Goal: Task Accomplishment & Management: Complete application form

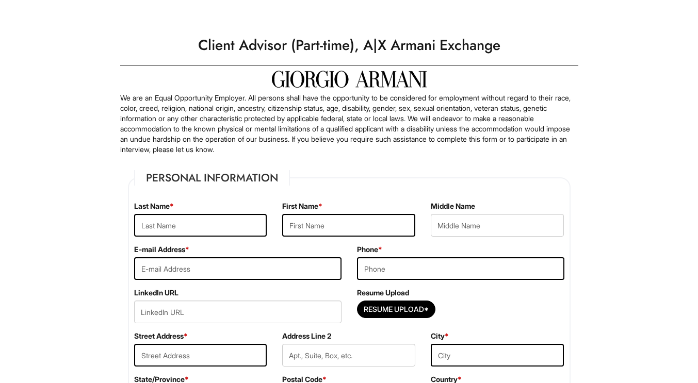
type input "[PERSON_NAME]"
type input "[EMAIL_ADDRESS][DOMAIN_NAME]"
type input "3473792723"
type input "27 [PERSON_NAME]"
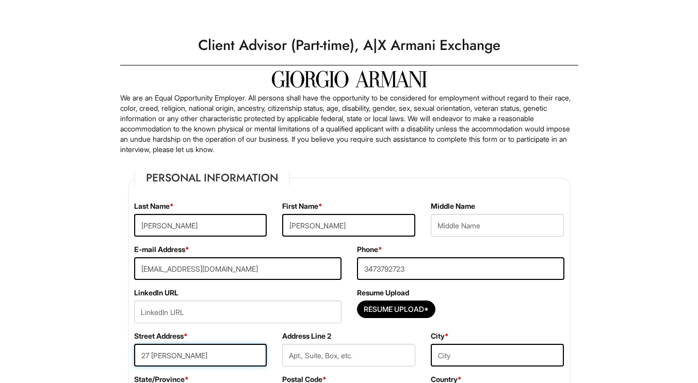
type input "[GEOGRAPHIC_DATA]"
select select "NY"
type input "10309-1967"
select select "[GEOGRAPHIC_DATA]"
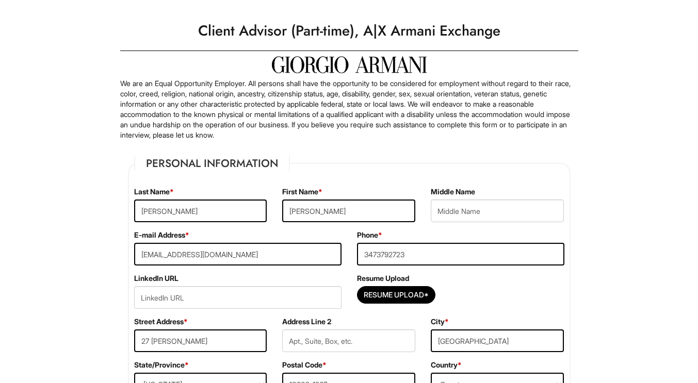
click at [205, 282] on fieldset "Personal Information Last Name * [PERSON_NAME] First Name * [PERSON_NAME] Middl…" at bounding box center [349, 283] width 443 height 254
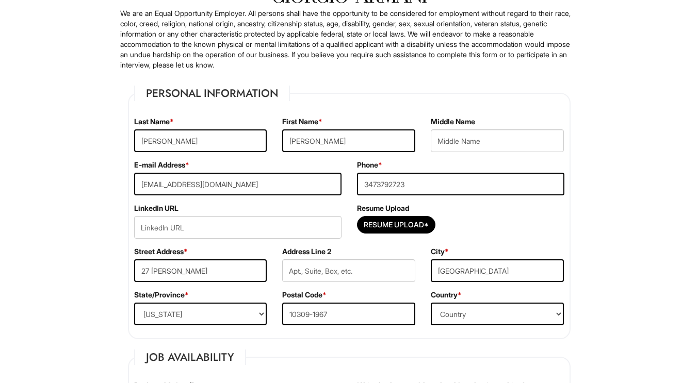
click at [205, 282] on div "Street Address * [STREET_ADDRESS][PERSON_NAME]" at bounding box center [200, 268] width 149 height 43
click at [202, 278] on input "27 [PERSON_NAME]" at bounding box center [200, 271] width 133 height 23
type input "[STREET_ADDRESS][PERSON_NAME]"
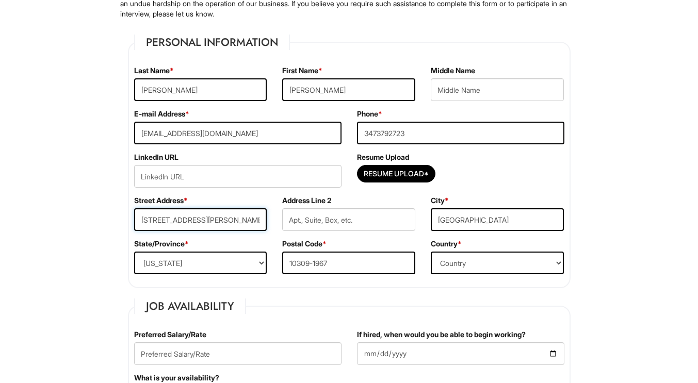
scroll to position [136, 0]
click at [364, 264] on input "10309-1967" at bounding box center [348, 262] width 133 height 23
type input "10309"
click at [302, 286] on fieldset "Personal Information Last Name * [PERSON_NAME] First Name * [PERSON_NAME] Middl…" at bounding box center [349, 161] width 443 height 254
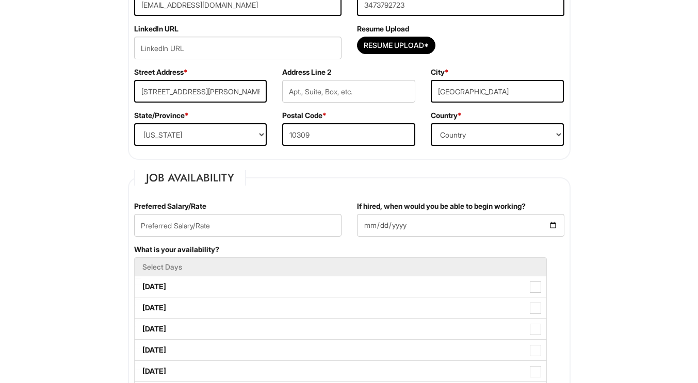
scroll to position [267, 0]
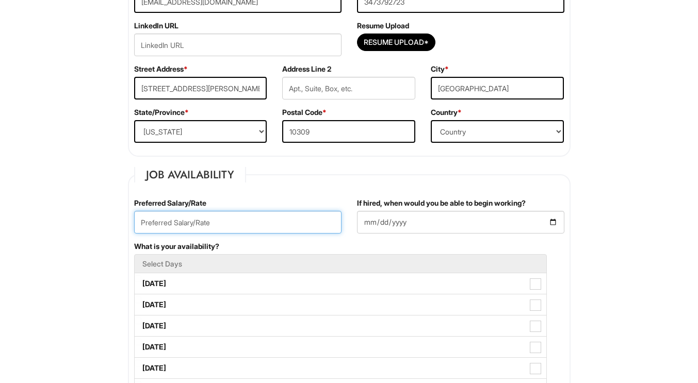
click at [258, 223] on input "text" at bounding box center [237, 222] width 207 height 23
type input "16.50"
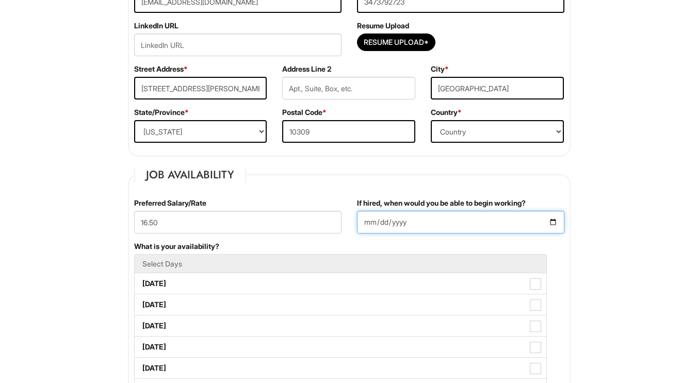
click at [411, 221] on input "If hired, when would you be able to begin working?" at bounding box center [460, 222] width 207 height 23
click at [558, 224] on input "If hired, when would you be able to begin working?" at bounding box center [460, 222] width 207 height 23
click at [557, 224] on input "If hired, when would you be able to begin working?" at bounding box center [460, 222] width 207 height 23
click at [551, 222] on input "[DATE]" at bounding box center [460, 222] width 207 height 23
type input "[DATE]"
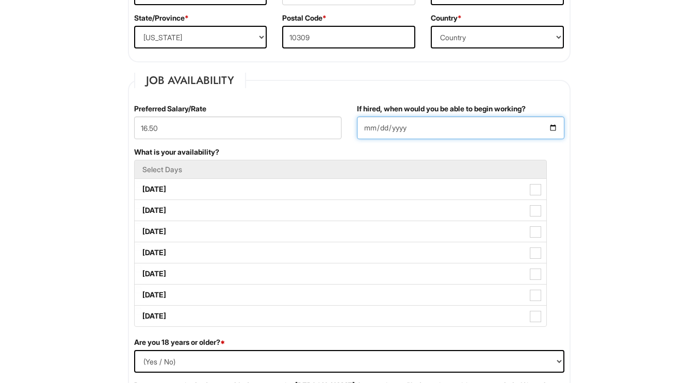
scroll to position [362, 0]
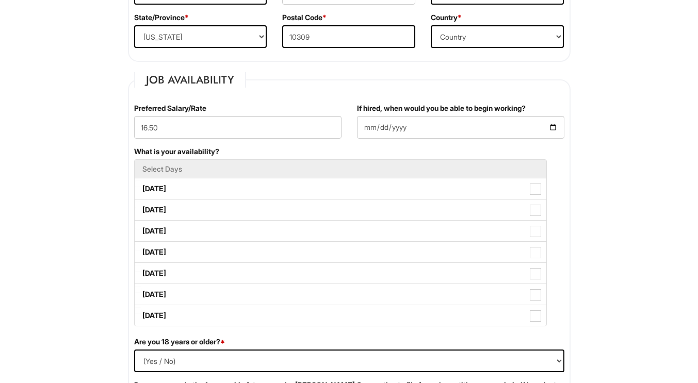
click at [535, 191] on span at bounding box center [535, 189] width 11 height 11
click at [141, 187] on Available_Monday "[DATE]" at bounding box center [138, 184] width 7 height 7
checkbox Available_Monday "true"
click at [536, 209] on span at bounding box center [535, 210] width 11 height 11
click at [141, 208] on Available_Tuesday "[DATE]" at bounding box center [138, 205] width 7 height 7
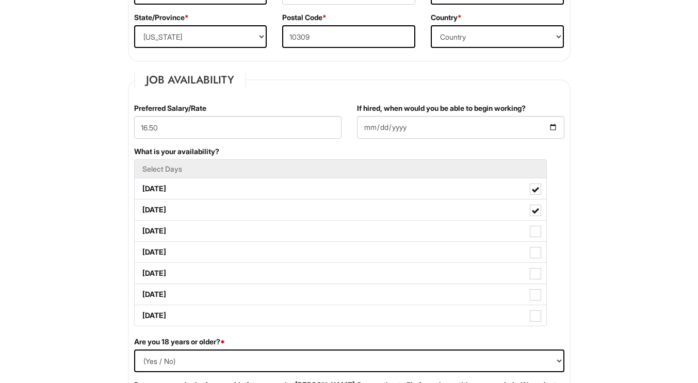
click at [533, 213] on span at bounding box center [535, 210] width 7 height 7
click at [141, 208] on Available_Tuesday "[DATE]" at bounding box center [138, 205] width 7 height 7
click at [539, 209] on span at bounding box center [535, 210] width 11 height 11
click at [141, 208] on Available_Tuesday "[DATE]" at bounding box center [138, 205] width 7 height 7
checkbox Available_Tuesday "true"
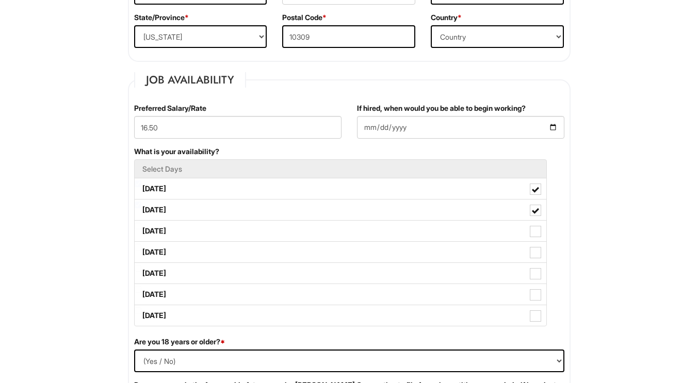
click at [535, 253] on span at bounding box center [535, 252] width 11 height 11
click at [141, 251] on Available_Thursday "[DATE]" at bounding box center [138, 247] width 7 height 7
checkbox Available_Thursday "true"
click at [537, 270] on span at bounding box center [535, 273] width 11 height 11
click at [141, 270] on Available_Friday "[DATE]" at bounding box center [138, 268] width 7 height 7
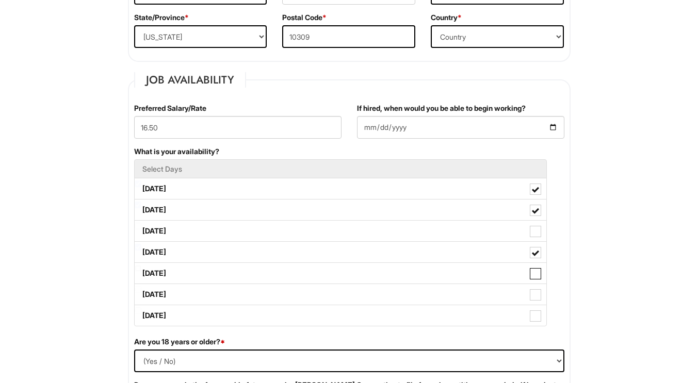
checkbox Available_Friday "true"
click at [537, 293] on span at bounding box center [535, 294] width 11 height 11
click at [141, 293] on Available_Saturday "[DATE]" at bounding box center [138, 289] width 7 height 7
checkbox Available_Saturday "true"
click at [533, 310] on label "[DATE]" at bounding box center [341, 315] width 412 height 21
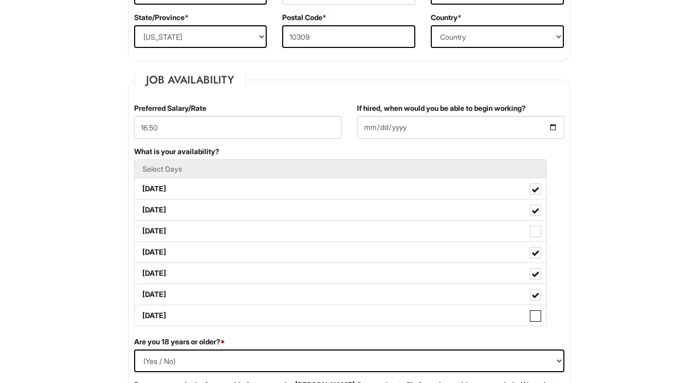
click at [141, 310] on Available_Sunday "[DATE]" at bounding box center [138, 311] width 7 height 7
checkbox Available_Sunday "true"
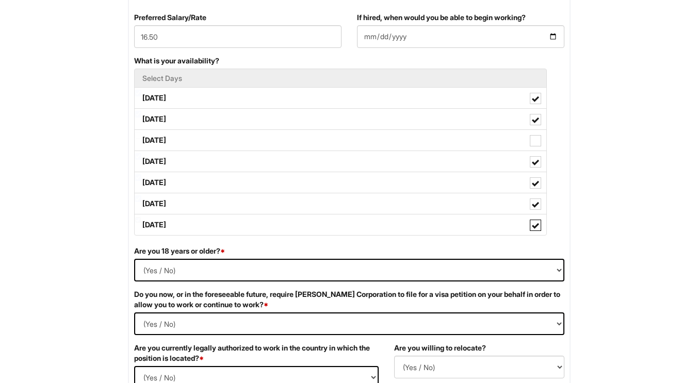
scroll to position [455, 0]
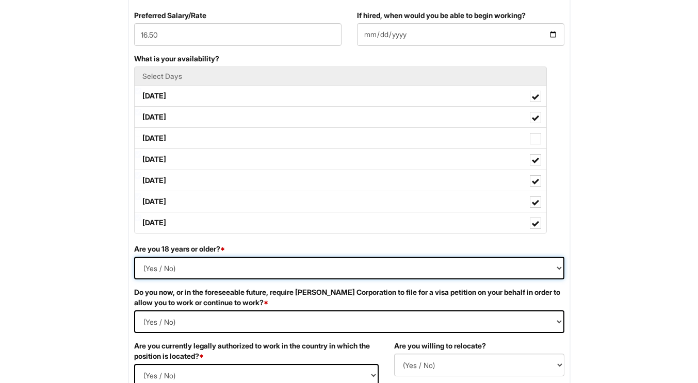
click at [399, 267] on select "(Yes / No) Yes No" at bounding box center [349, 268] width 430 height 23
select select "Yes"
click at [134, 257] on select "(Yes / No) Yes No" at bounding box center [349, 268] width 430 height 23
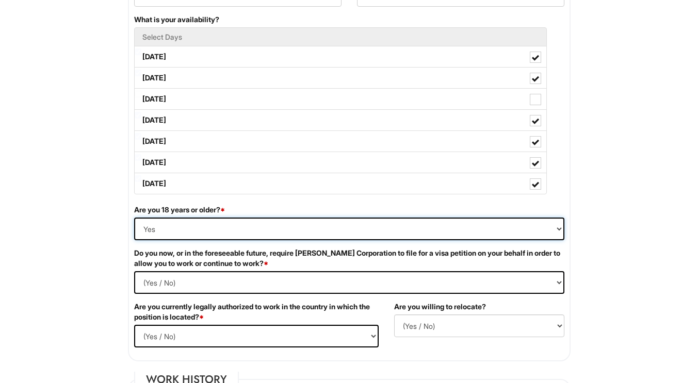
scroll to position [495, 0]
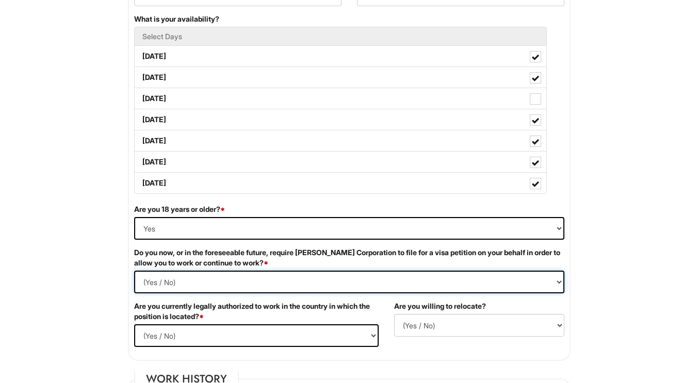
click at [273, 283] on Required "(Yes / No) Yes No" at bounding box center [349, 282] width 430 height 23
select Required "No"
click at [134, 271] on Required "(Yes / No) Yes No" at bounding box center [349, 282] width 430 height 23
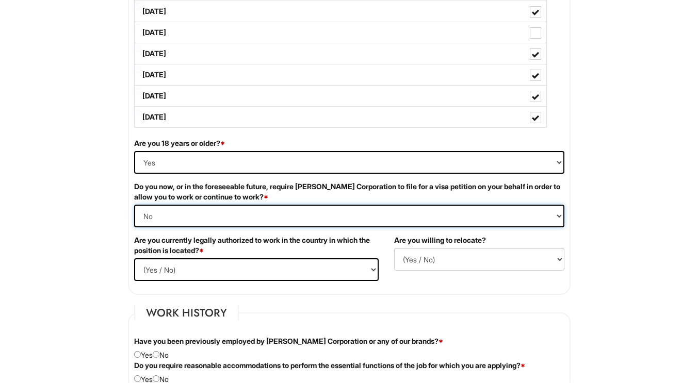
scroll to position [561, 0]
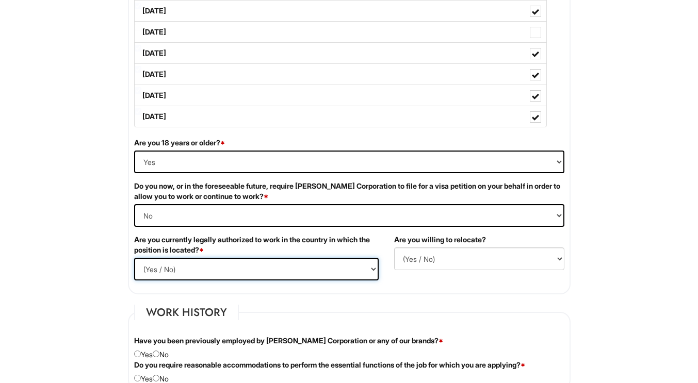
click at [284, 266] on select "(Yes / No) Yes No" at bounding box center [256, 269] width 245 height 23
select select "Yes"
click at [134, 258] on select "(Yes / No) Yes No" at bounding box center [256, 269] width 245 height 23
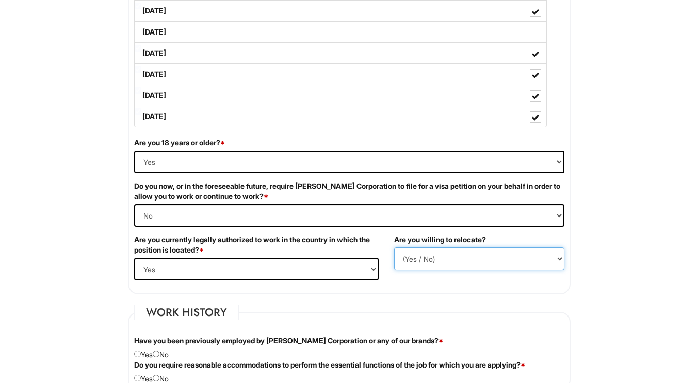
drag, startPoint x: 445, startPoint y: 265, endPoint x: 436, endPoint y: 277, distance: 15.5
click at [436, 277] on div "Are you willing to relocate? (Yes / No) No Yes" at bounding box center [479, 256] width 186 height 43
select select "N"
click at [394, 248] on select "(Yes / No) No Yes" at bounding box center [479, 259] width 170 height 23
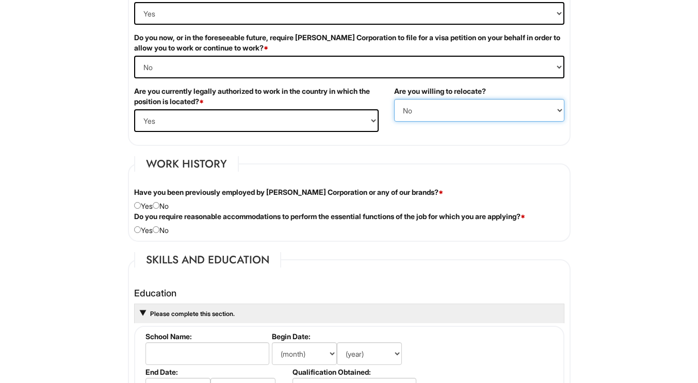
scroll to position [714, 0]
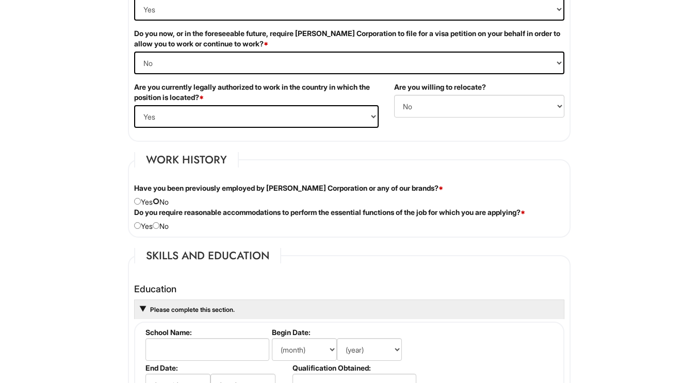
click at [158, 202] on input "radio" at bounding box center [156, 201] width 7 height 7
radio input "true"
click at [407, 102] on select "(Yes / No) No Yes" at bounding box center [479, 106] width 170 height 23
click at [409, 107] on select "(Yes / No) No Yes" at bounding box center [479, 106] width 170 height 23
click at [169, 228] on div "Do you require reasonable accommodations to perform the essential functions of …" at bounding box center [349, 219] width 446 height 24
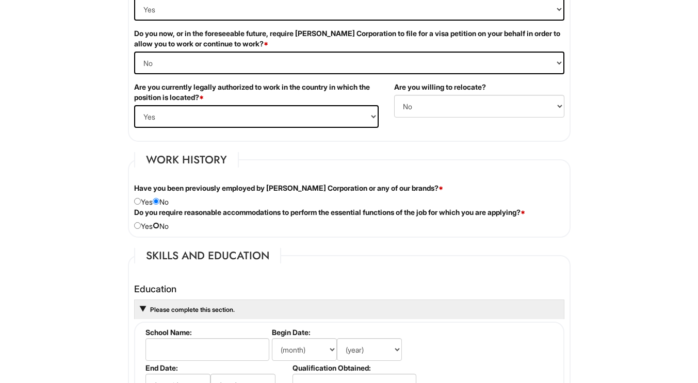
click at [158, 228] on input "radio" at bounding box center [156, 225] width 7 height 7
radio input "true"
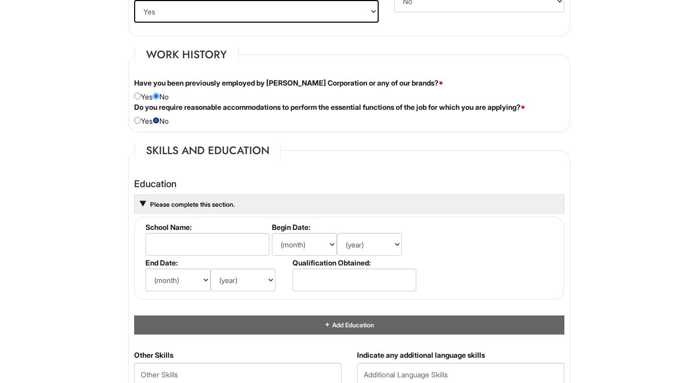
scroll to position [824, 0]
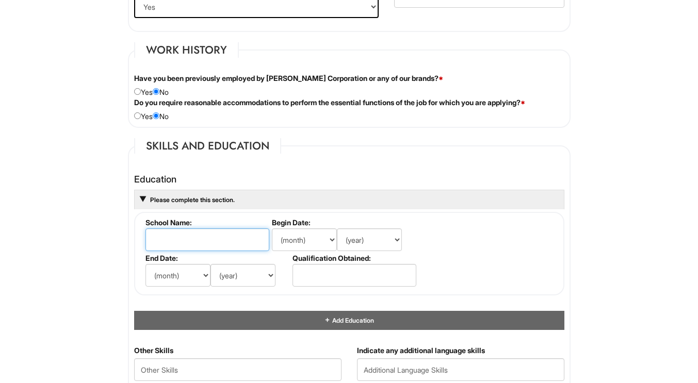
click at [197, 247] on input "text" at bounding box center [207, 240] width 124 height 23
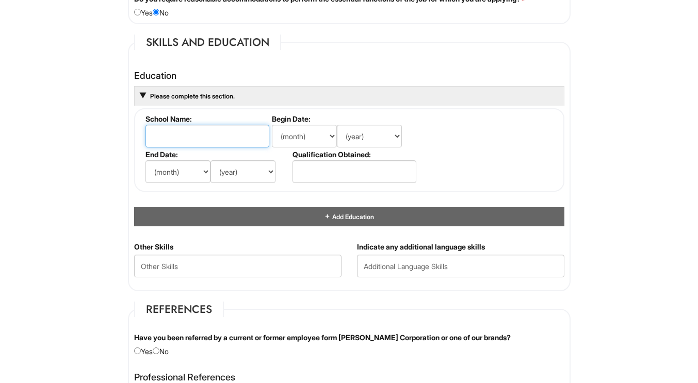
scroll to position [923, 0]
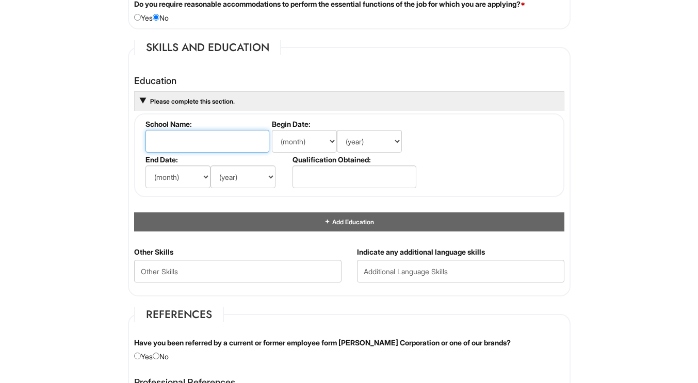
click at [181, 143] on input "text" at bounding box center [207, 141] width 124 height 23
type input "[GEOGRAPHIC_DATA]"
click at [312, 137] on select "(month) Jan Feb Mar Apr May Jun [DATE] Aug Sep Oct Nov Dec" at bounding box center [304, 141] width 65 height 23
select select "9"
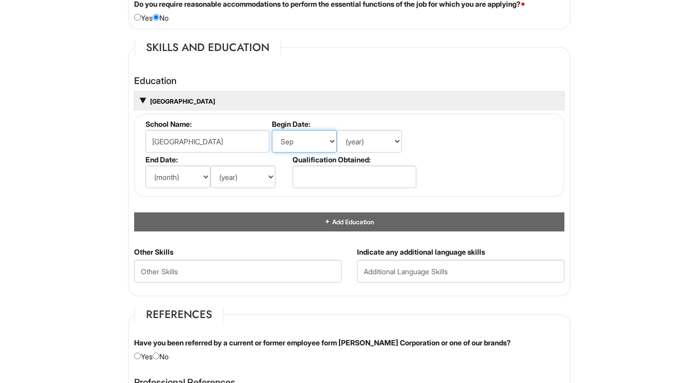
click at [272, 130] on select "(month) Jan Feb Mar Apr May Jun [DATE] Aug Sep Oct Nov Dec" at bounding box center [304, 141] width 65 height 23
click at [373, 148] on select "(year) 2029 2028 2027 2026 2025 2024 2023 2022 2021 2020 2019 2018 2017 2016 20…" at bounding box center [369, 141] width 65 height 23
select select "2019"
click at [337, 130] on select "(year) 2029 2028 2027 2026 2025 2024 2023 2022 2021 2020 2019 2018 2017 2016 20…" at bounding box center [369, 141] width 65 height 23
click at [193, 189] on li "End Date: (month) Jan Feb Mar Apr May Jun [DATE] Aug Sep Oct Nov Dec (year) 202…" at bounding box center [216, 173] width 147 height 36
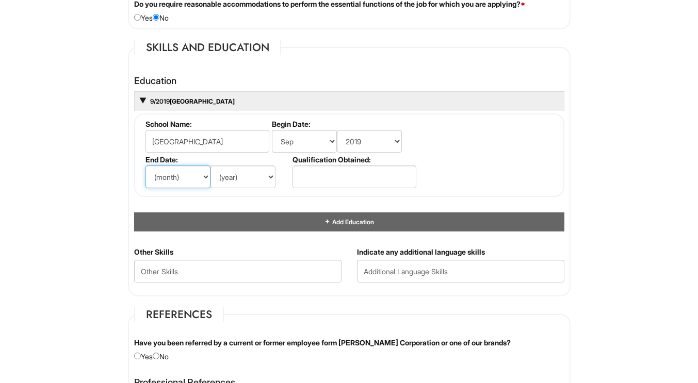
click at [193, 186] on select "(month) Jan Feb Mar Apr May Jun [DATE] Aug Sep Oct Nov Dec" at bounding box center [177, 177] width 65 height 23
select select "6"
click at [145, 166] on select "(month) Jan Feb Mar Apr May Jun [DATE] Aug Sep Oct Nov Dec" at bounding box center [177, 177] width 65 height 23
click at [237, 180] on select "(year) 2029 2028 2027 2026 2025 2024 2023 2022 2021 2020 2019 2018 2017 2016 20…" at bounding box center [243, 177] width 65 height 23
select select "2023"
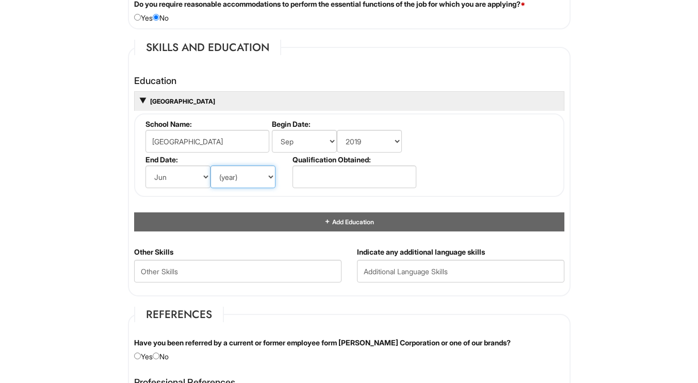
click at [211, 166] on select "(year) 2029 2028 2027 2026 2025 2024 2023 2022 2021 2020 2019 2018 2017 2016 20…" at bounding box center [243, 177] width 65 height 23
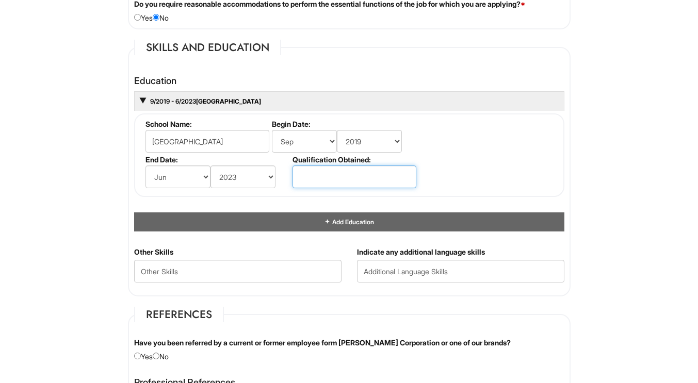
click at [322, 181] on input "text" at bounding box center [355, 177] width 124 height 23
click at [274, 186] on select "(year) 2029 2028 2027 2026 2025 2024 2023 2022 2021 2020 2019 2018 2017 2016 20…" at bounding box center [243, 177] width 65 height 23
click at [368, 173] on input "text" at bounding box center [355, 177] width 124 height 23
click at [282, 184] on div "(month) Jan Feb Mar Apr May Jun [DATE] Aug Sep Oct Nov Dec (year) 2029 2028 202…" at bounding box center [217, 177] width 144 height 23
click at [264, 183] on select "(year) 2029 2028 2027 2026 2025 2024 2023 2022 2021 2020 2019 2018 2017 2016 20…" at bounding box center [243, 177] width 65 height 23
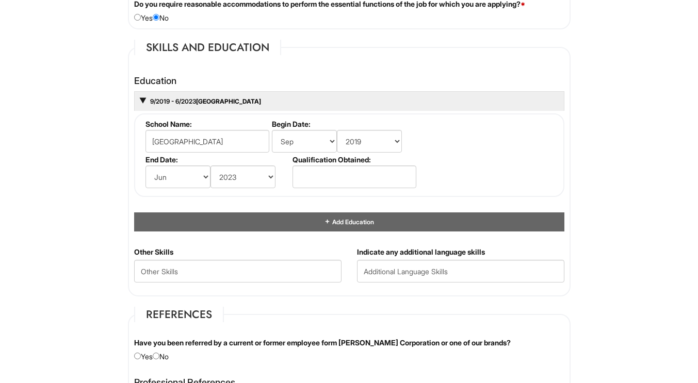
click at [78, 228] on html "Please Complete This Form 1 2 3 Client Advisor (Part-time), A|X Armani Exchange…" at bounding box center [349, 85] width 698 height 2016
click at [252, 131] on input "[GEOGRAPHIC_DATA]" at bounding box center [207, 141] width 124 height 23
click at [131, 199] on div "Education 9/2019 - 6/2023 [GEOGRAPHIC_DATA] School Name: New dorp highschool Be…" at bounding box center [349, 159] width 446 height 176
click at [248, 258] on div "Other Skills" at bounding box center [237, 268] width 223 height 43
click at [333, 225] on span "Add Education" at bounding box center [352, 222] width 43 height 8
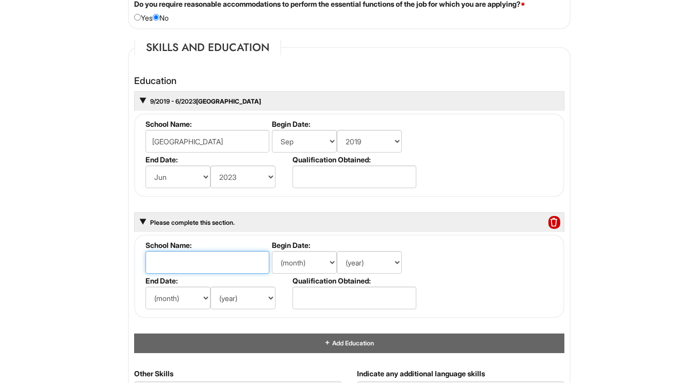
click at [234, 264] on input "text" at bounding box center [207, 262] width 124 height 23
click at [220, 264] on input "College of state" at bounding box center [207, 262] width 124 height 23
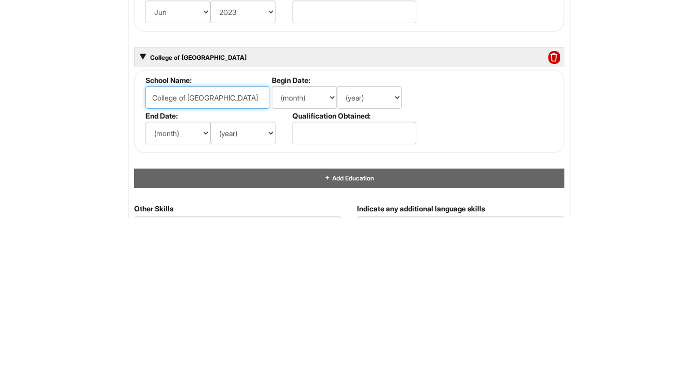
type input "College of [GEOGRAPHIC_DATA]"
click at [322, 268] on select "(month) Jan Feb Mar Apr May Jun [DATE] Aug Sep Oct Nov Dec" at bounding box center [304, 262] width 65 height 23
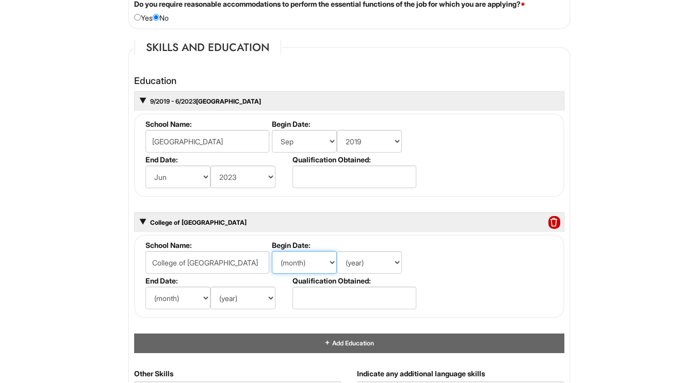
select select "8"
click at [272, 251] on select "(month) Jan Feb Mar Apr May Jun [DATE] Aug Sep Oct Nov Dec" at bounding box center [304, 262] width 65 height 23
click at [381, 136] on select "(year) 2029 2028 2027 2026 2025 2024 2023 2022 2021 2020 2019 2018 2017 2016 20…" at bounding box center [369, 141] width 65 height 23
select select "2023"
click at [337, 130] on select "(year) 2029 2028 2027 2026 2025 2024 2023 2022 2021 2020 2019 2018 2017 2016 20…" at bounding box center [369, 141] width 65 height 23
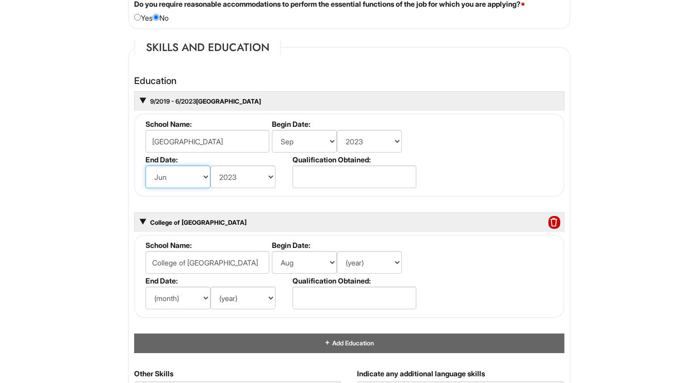
click at [184, 171] on select "(month) Jan Feb Mar Apr May Jun [DATE] Aug Sep Oct Nov Dec" at bounding box center [177, 177] width 65 height 23
select select "5"
click at [145, 166] on select "(month) Jan Feb Mar Apr May Jun [DATE] Aug Sep Oct Nov Dec" at bounding box center [177, 177] width 65 height 23
click at [234, 184] on select "(year) 2029 2028 2027 2026 2025 2024 2023 2022 2021 2020 2019 2018 2017 2016 20…" at bounding box center [243, 177] width 65 height 23
click at [192, 177] on select "(month) Jan Feb Mar Apr May Jun [DATE] Aug Sep Oct Nov Dec" at bounding box center [177, 177] width 65 height 23
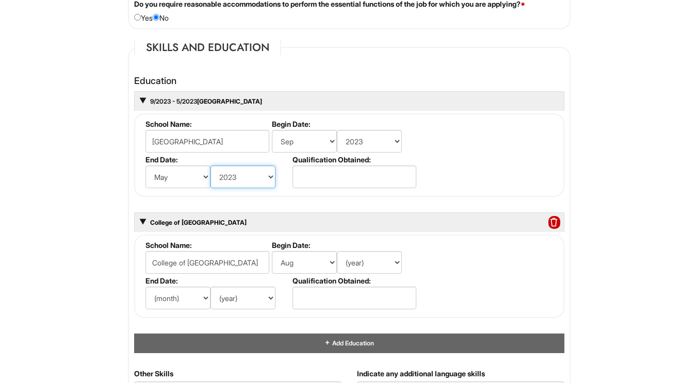
click at [250, 174] on select "(year) 2029 2028 2027 2026 2025 2024 2023 2022 2021 2020 2019 2018 2017 2016 20…" at bounding box center [243, 177] width 65 height 23
select select "2027"
click at [211, 166] on select "(year) 2029 2028 2027 2026 2025 2024 2023 2022 2021 2020 2019 2018 2017 2016 20…" at bounding box center [243, 177] width 65 height 23
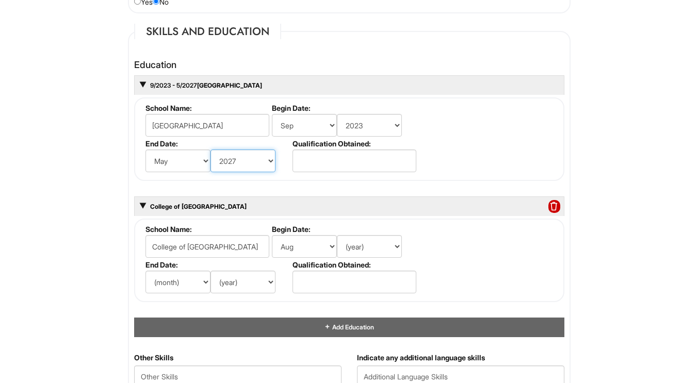
scroll to position [939, 0]
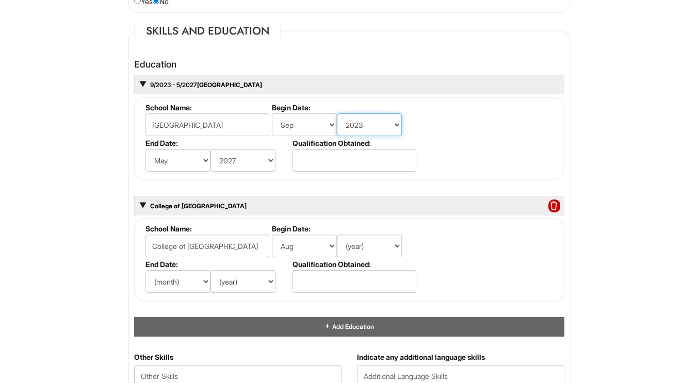
click at [379, 128] on select "(year) 2029 2028 2027 2026 2025 2024 2023 2022 2021 2020 2019 2018 2017 2016 20…" at bounding box center [369, 125] width 65 height 23
select select "2019"
click at [337, 114] on select "(year) 2029 2028 2027 2026 2025 2024 2023 2022 2021 2020 2019 2018 2017 2016 20…" at bounding box center [369, 125] width 65 height 23
click at [232, 161] on select "(year) 2029 2028 2027 2026 2025 2024 2023 2022 2021 2020 2019 2018 2017 2016 20…" at bounding box center [243, 160] width 65 height 23
select select "2023"
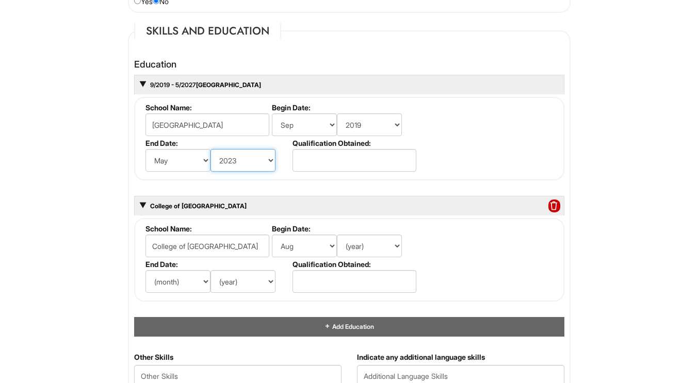
click at [211, 149] on select "(year) 2029 2028 2027 2026 2025 2024 2023 2022 2021 2020 2019 2018 2017 2016 20…" at bounding box center [243, 160] width 65 height 23
click at [197, 154] on select "(month) Jan Feb Mar Apr May Jun [DATE] Aug Sep Oct Nov Dec" at bounding box center [177, 160] width 65 height 23
select select "6"
click at [145, 149] on select "(month) Jan Feb Mar Apr May Jun [DATE] Aug Sep Oct Nov Dec" at bounding box center [177, 160] width 65 height 23
click at [202, 280] on select "(month) Jan Feb Mar Apr May Jun [DATE] Aug Sep Oct Nov Dec" at bounding box center [177, 281] width 65 height 23
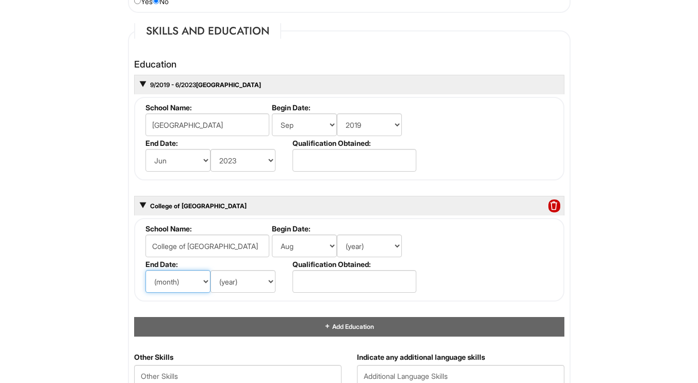
select select "5"
click at [145, 270] on select "(month) Jan Feb Mar Apr May Jun [DATE] Aug Sep Oct Nov Dec" at bounding box center [177, 281] width 65 height 23
click at [237, 272] on select "(year) 2029 2028 2027 2026 2025 2024 2023 2022 2021 2020 2019 2018 2017 2016 20…" at bounding box center [243, 281] width 65 height 23
select select "2027"
click at [211, 270] on select "(year) 2029 2028 2027 2026 2025 2024 2023 2022 2021 2020 2019 2018 2017 2016 20…" at bounding box center [243, 281] width 65 height 23
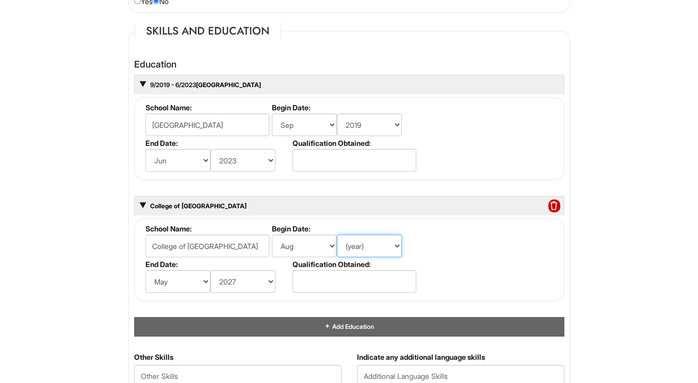
click at [363, 241] on select "(year) 2029 2028 2027 2026 2025 2024 2023 2022 2021 2020 2019 2018 2017 2016 20…" at bounding box center [369, 246] width 65 height 23
select select "2023"
click at [337, 235] on select "(year) 2029 2028 2027 2026 2025 2024 2023 2022 2021 2020 2019 2018 2017 2016 20…" at bounding box center [369, 246] width 65 height 23
click at [505, 235] on fieldset "School Name: College of [GEOGRAPHIC_DATA] Begin Date: (month) Jan Feb Mar Apr M…" at bounding box center [349, 260] width 430 height 84
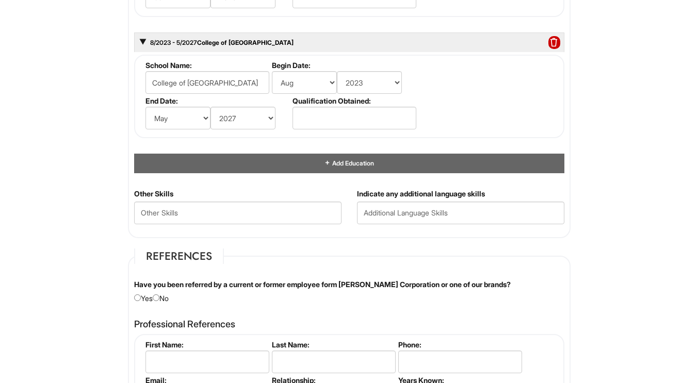
scroll to position [1104, 0]
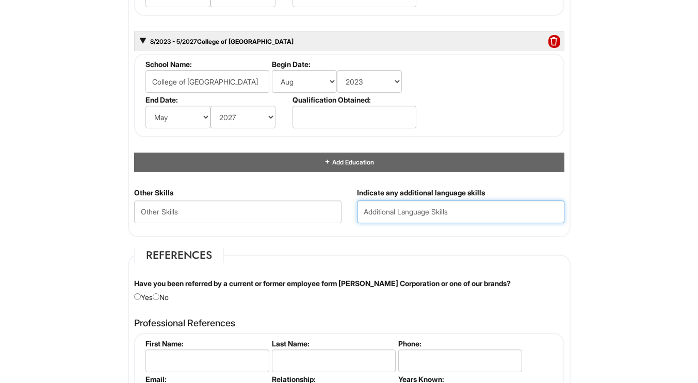
click at [382, 218] on input "text" at bounding box center [460, 212] width 207 height 23
click at [475, 220] on input "I" at bounding box center [460, 212] width 207 height 23
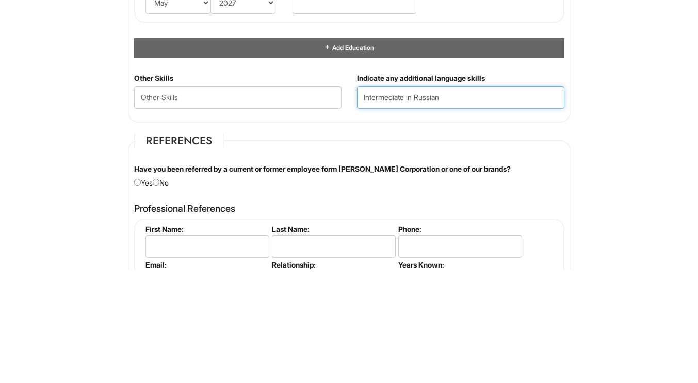
type input "Intermediate in Russian"
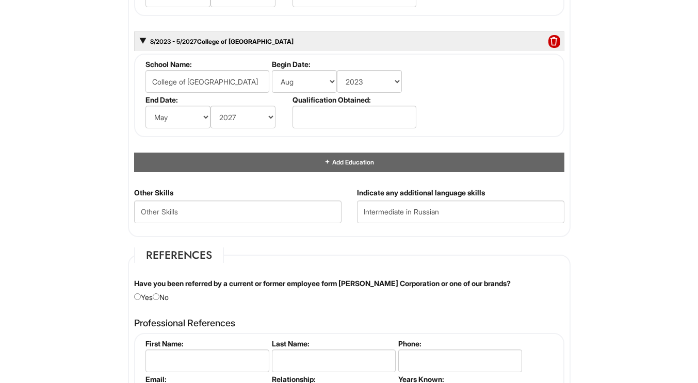
click at [261, 110] on fieldset "Skills and Education Education 9/2019 - 6/2023 [GEOGRAPHIC_DATA] School Name: N…" at bounding box center [349, 48] width 443 height 378
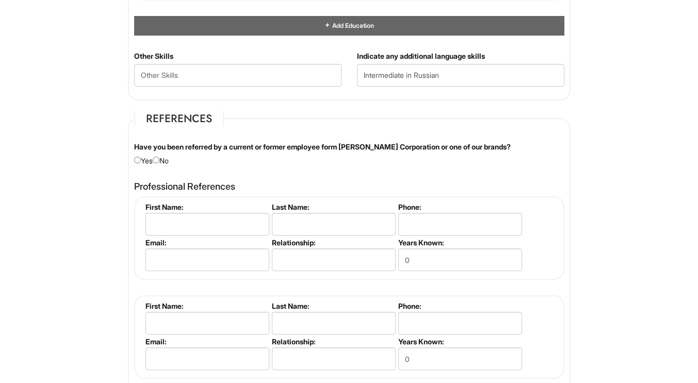
scroll to position [1255, 0]
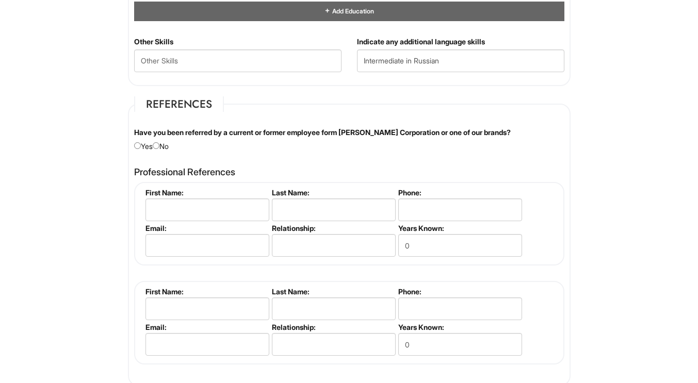
click at [167, 147] on div "Have you been referred by a current or former employee form [PERSON_NAME] Corpo…" at bounding box center [349, 139] width 446 height 24
click at [159, 145] on input "radio" at bounding box center [156, 145] width 7 height 7
radio input "true"
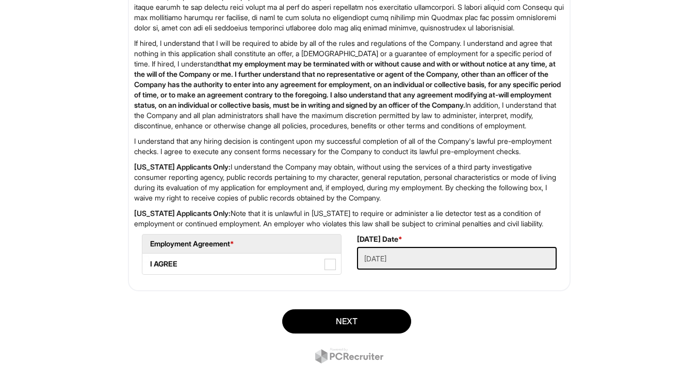
scroll to position [1742, 0]
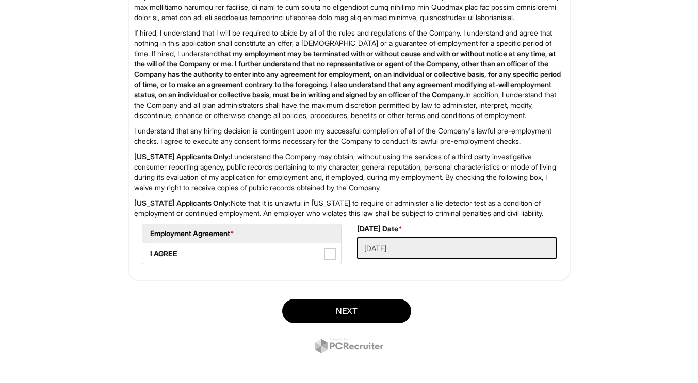
click at [336, 264] on label "I AGREE" at bounding box center [241, 254] width 199 height 21
click at [149, 252] on AGREE "I AGREE" at bounding box center [145, 249] width 7 height 7
checkbox AGREE "true"
click at [370, 323] on button "Next" at bounding box center [346, 311] width 129 height 24
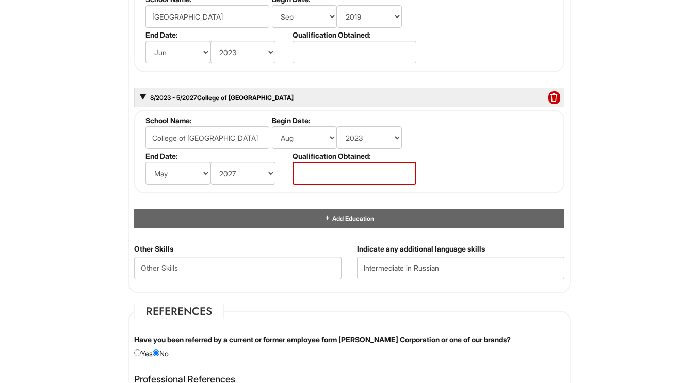
scroll to position [1043, 0]
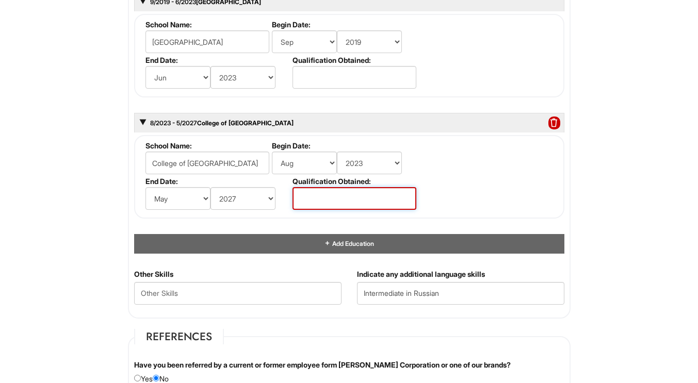
click at [379, 203] on input "text" at bounding box center [355, 198] width 124 height 23
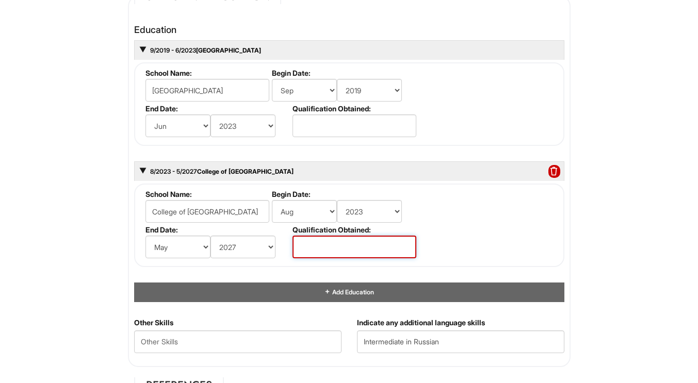
scroll to position [996, 0]
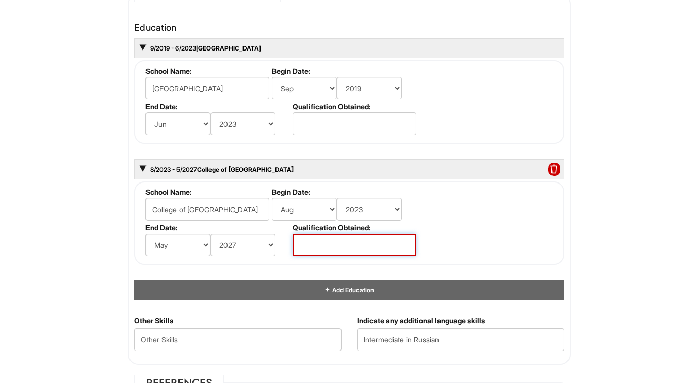
click at [355, 238] on input "text" at bounding box center [355, 245] width 124 height 23
type input "D"
click at [396, 255] on input "text" at bounding box center [355, 245] width 124 height 23
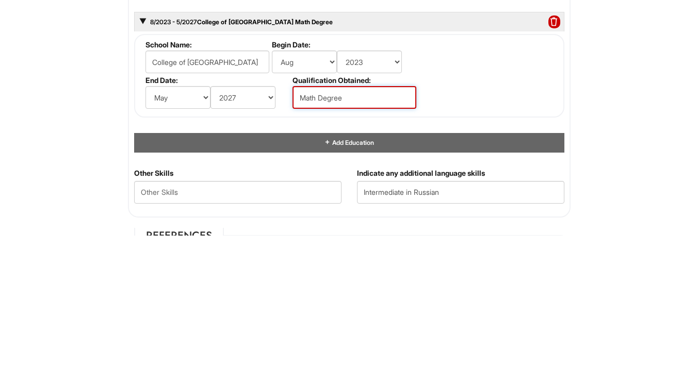
type input "Math Degree"
click at [555, 278] on div "Education 9/2019 - 6/2023 [GEOGRAPHIC_DATA] School Name: New dorp highschool Be…" at bounding box center [349, 161] width 430 height 277
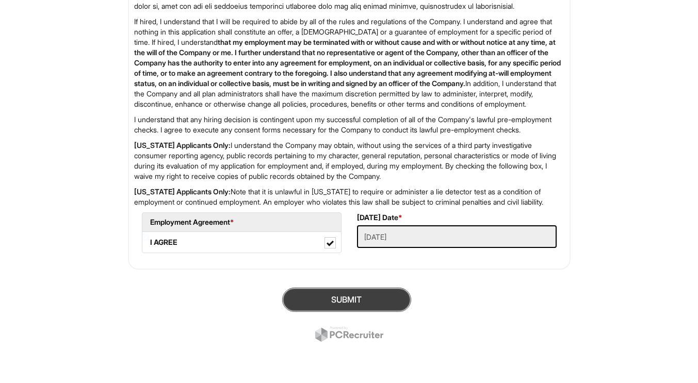
click at [355, 304] on button "SUBMIT" at bounding box center [346, 300] width 129 height 24
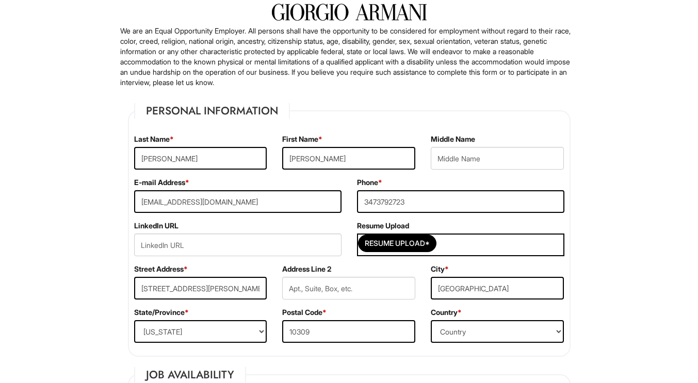
scroll to position [88, 0]
click at [394, 248] on input "Resume Upload*" at bounding box center [397, 243] width 77 height 17
type input "C:\fakepath\alans_resume.pdf"
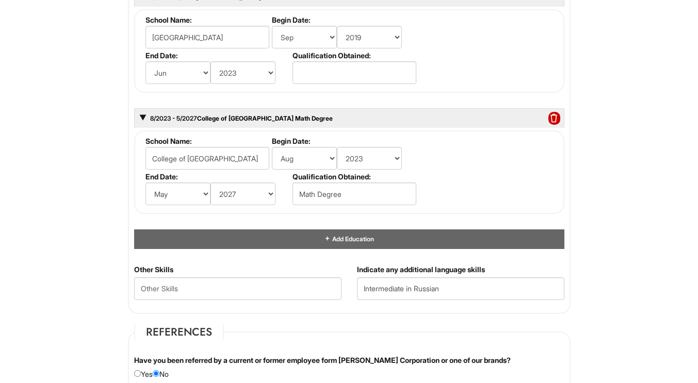
scroll to position [1043, 0]
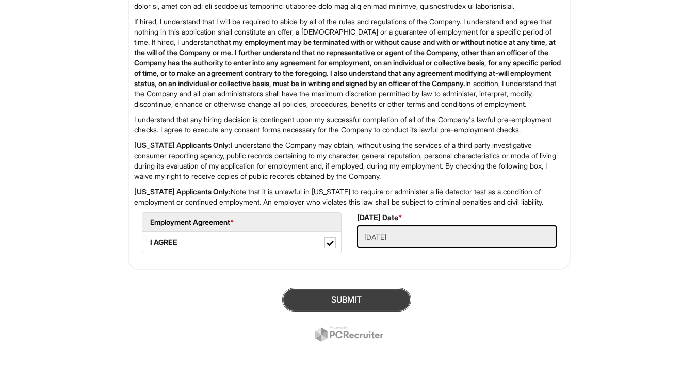
click at [386, 294] on button "SUBMIT" at bounding box center [346, 300] width 129 height 24
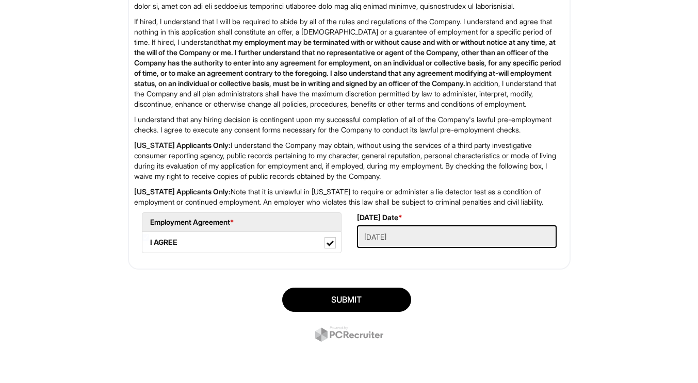
scroll to position [63, 0]
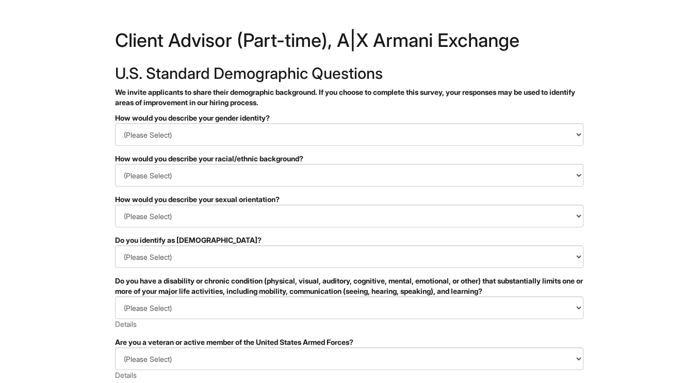
click at [262, 145] on form "PLEASE COMPLETE ALL REQUIRED FIELDS How would you describe your gender identity…" at bounding box center [349, 334] width 468 height 442
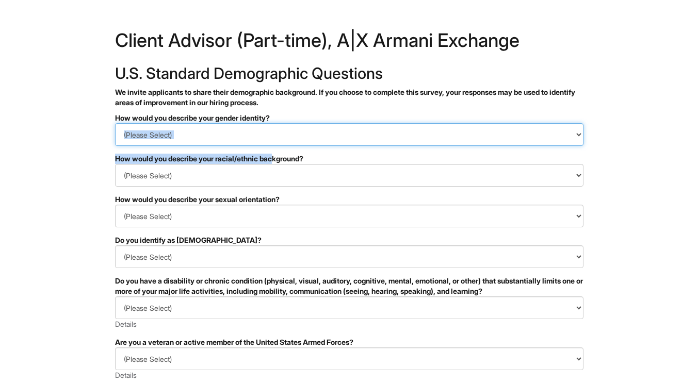
click at [262, 145] on select "(Please Select) Man Woman Non-binary I prefer to self-describe I don't wish to …" at bounding box center [349, 134] width 468 height 23
select select "Man"
click at [115, 123] on select "(Please Select) Man Woman Non-binary I prefer to self-describe I don't wish to …" at bounding box center [349, 134] width 468 height 23
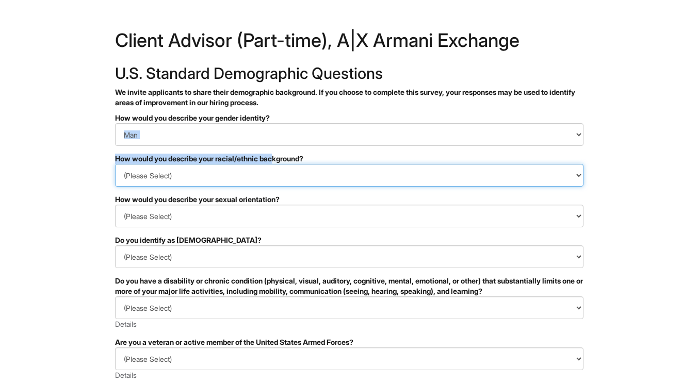
click at [203, 176] on select "(Please Select) Black or of African descent East Asian Hispanic, Latinx or of S…" at bounding box center [349, 175] width 468 height 23
select select "White or European"
click at [115, 164] on select "(Please Select) Black or of African descent East Asian Hispanic, Latinx or of S…" at bounding box center [349, 175] width 468 height 23
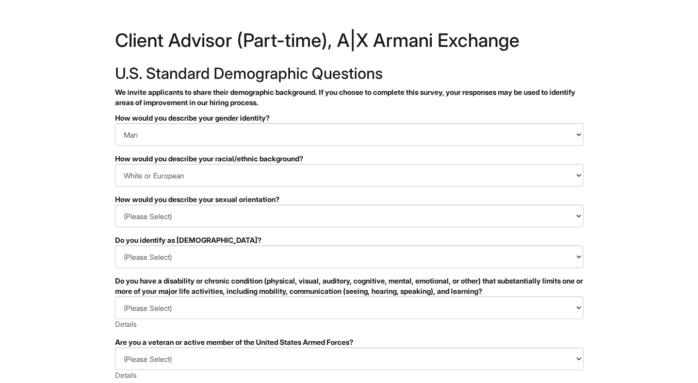
click at [57, 254] on html "&nbsp; ✔ 2 3 Client Advisor (Part-time), A|X Armani Exchange U.S. Standard Demo…" at bounding box center [349, 290] width 698 height 581
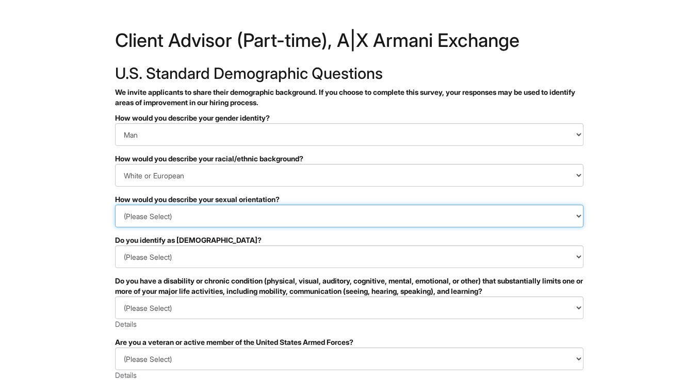
click at [164, 221] on select "(Please Select) Asexual Bisexual and/or pansexual Gay Heterosexual Lesbian Quee…" at bounding box center [349, 216] width 468 height 23
select select "Asexual"
click at [115, 205] on select "(Please Select) Asexual Bisexual and/or pansexual Gay Heterosexual Lesbian Quee…" at bounding box center [349, 216] width 468 height 23
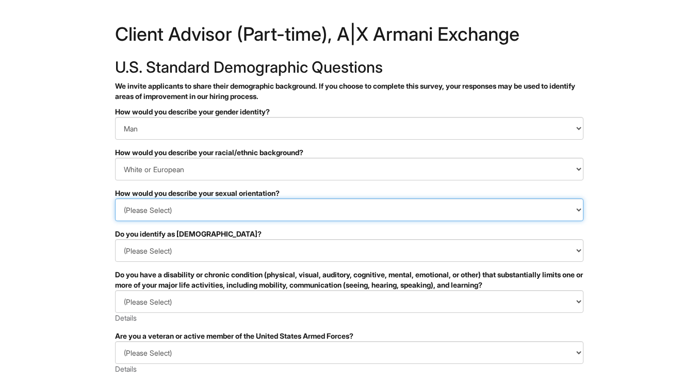
click at [317, 204] on select "(Please Select) Asexual Bisexual and/or pansexual Gay Heterosexual Lesbian Quee…" at bounding box center [349, 210] width 468 height 23
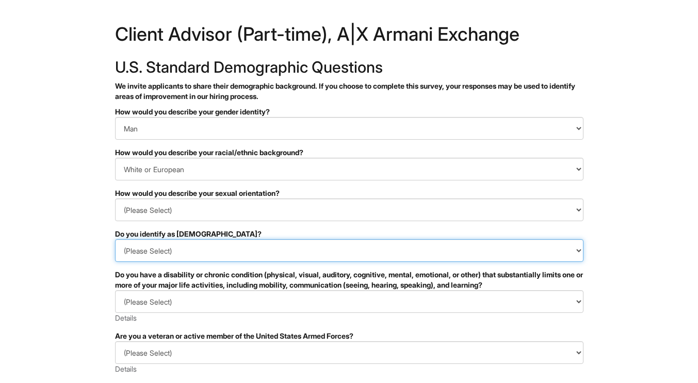
click at [222, 244] on select "(Please Select) Yes No I prefer to self-describe I don't wish to answer" at bounding box center [349, 250] width 468 height 23
select select "No"
click at [115, 239] on select "(Please Select) Yes No I prefer to self-describe I don't wish to answer" at bounding box center [349, 250] width 468 height 23
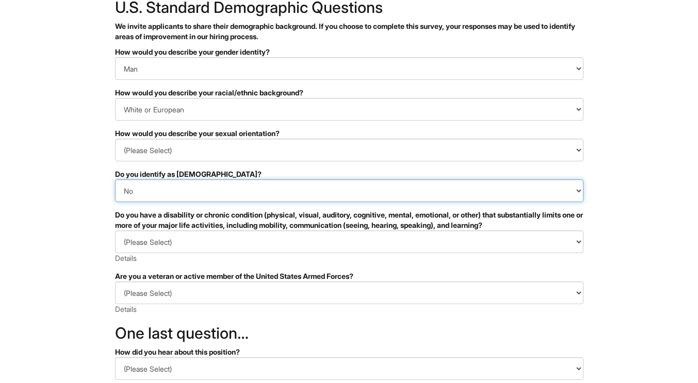
scroll to position [70, 0]
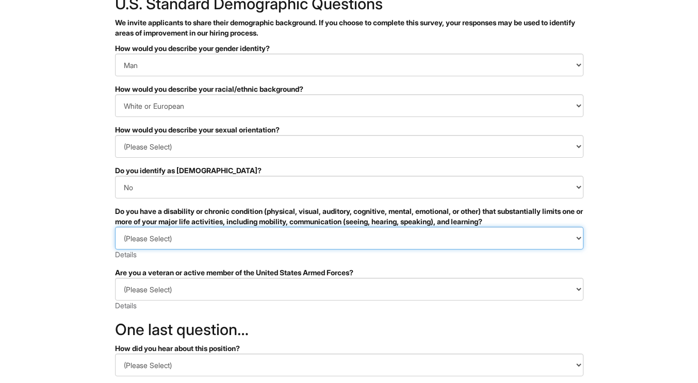
click at [238, 244] on select "(Please Select) YES, I HAVE A DISABILITY (or previously had a disability) NO, I…" at bounding box center [349, 238] width 468 height 23
select select "NO, I DON'T HAVE A DISABILITY"
click at [115, 227] on select "(Please Select) YES, I HAVE A DISABILITY (or previously had a disability) NO, I…" at bounding box center [349, 238] width 468 height 23
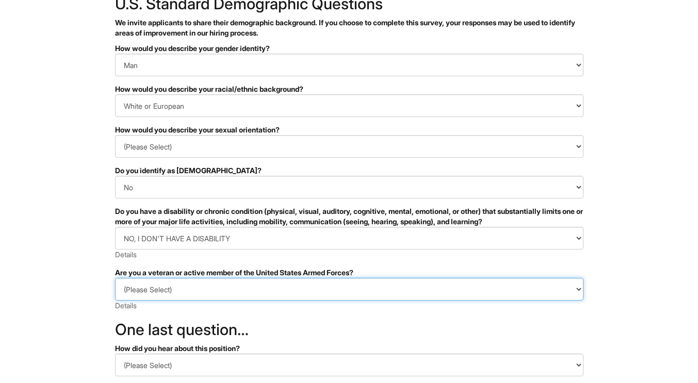
click at [225, 285] on select "(Please Select) I IDENTIFY AS ONE OR MORE OF THE CLASSIFICATIONS OF PROTECTED V…" at bounding box center [349, 289] width 468 height 23
select select "I AM NOT A PROTECTED VETERAN"
click at [115, 278] on select "(Please Select) I IDENTIFY AS ONE OR MORE OF THE CLASSIFICATIONS OF PROTECTED V…" at bounding box center [349, 289] width 468 height 23
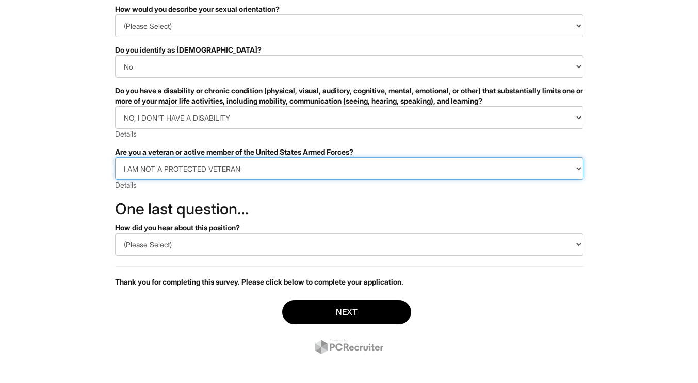
scroll to position [192, 0]
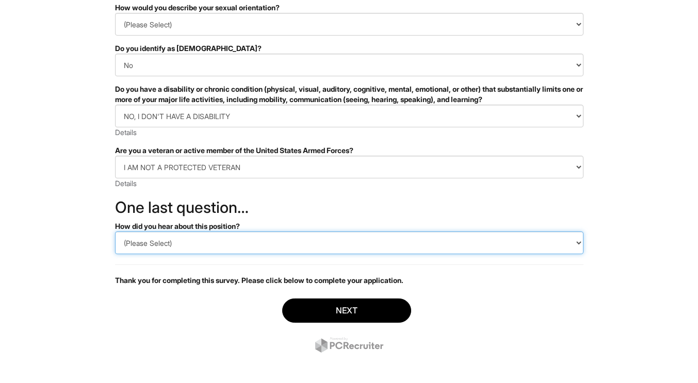
click at [224, 244] on select "(Please Select) CareerBuilder Indeed LinkedIn Monster Referral Other" at bounding box center [349, 243] width 468 height 23
select select "Indeed"
click at [115, 232] on select "(Please Select) CareerBuilder Indeed LinkedIn Monster Referral Other" at bounding box center [349, 243] width 468 height 23
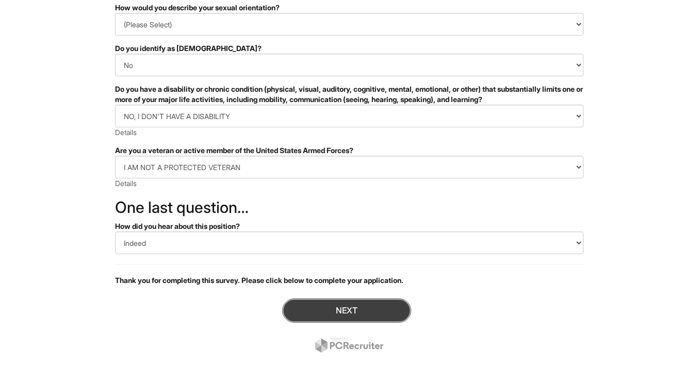
click at [341, 307] on button "Next" at bounding box center [346, 311] width 129 height 24
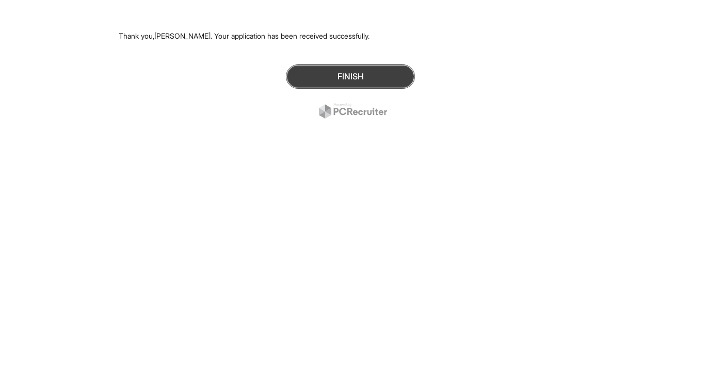
click at [321, 67] on button "Finish" at bounding box center [350, 76] width 129 height 24
